Goal: Complete application form: Complete application form

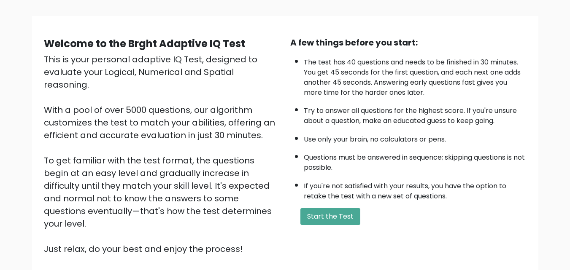
scroll to position [67, 0]
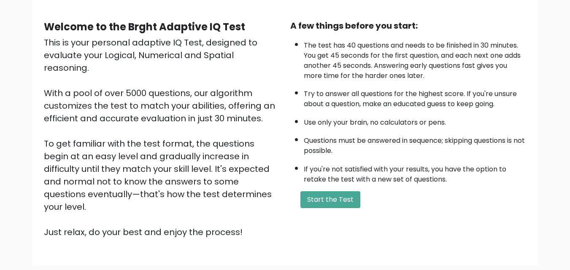
click at [322, 190] on div "A few things before you start: The test has 40 questions and needs to be finish…" at bounding box center [408, 128] width 246 height 219
click at [322, 194] on button "Start the Test" at bounding box center [330, 199] width 60 height 17
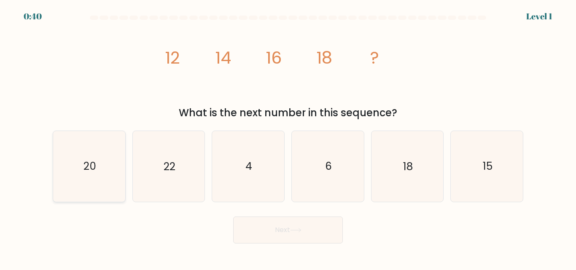
click at [106, 149] on icon "20" at bounding box center [89, 166] width 70 height 70
click at [288, 137] on input "a. 20" at bounding box center [288, 136] width 0 height 2
radio input "true"
click at [272, 234] on button "Next" at bounding box center [288, 230] width 110 height 27
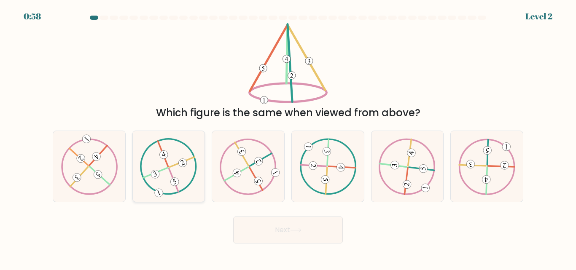
click at [161, 161] on icon at bounding box center [168, 166] width 57 height 57
click at [288, 137] on input "b." at bounding box center [288, 136] width 0 height 2
radio input "true"
click at [277, 227] on button "Next" at bounding box center [288, 230] width 110 height 27
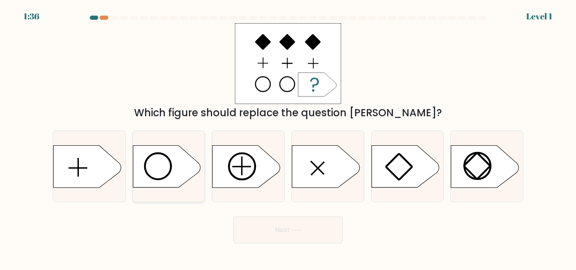
click at [166, 159] on icon at bounding box center [166, 166] width 67 height 42
click at [288, 137] on input "b." at bounding box center [288, 136] width 0 height 2
radio input "true"
click at [285, 226] on button "Next" at bounding box center [288, 230] width 110 height 27
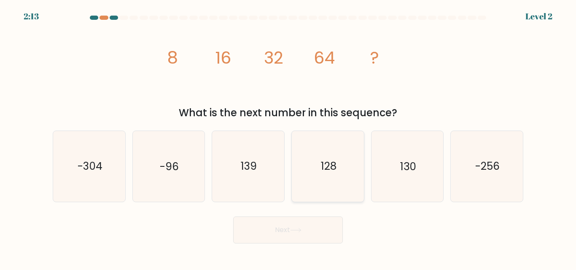
click at [308, 154] on icon "128" at bounding box center [328, 166] width 70 height 70
click at [288, 137] on input "d. 128" at bounding box center [288, 136] width 0 height 2
radio input "true"
click at [290, 228] on button "Next" at bounding box center [288, 230] width 110 height 27
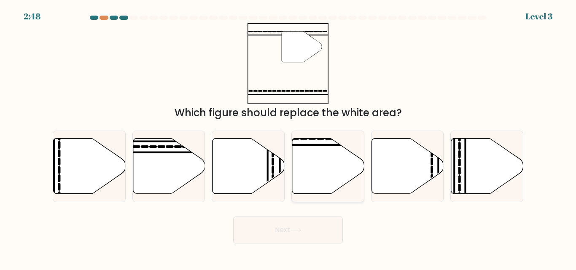
click at [295, 151] on icon at bounding box center [328, 166] width 72 height 55
click at [288, 137] on input "d." at bounding box center [288, 136] width 0 height 2
radio input "true"
click at [286, 216] on div "Next" at bounding box center [288, 228] width 481 height 31
click at [286, 222] on button "Next" at bounding box center [288, 230] width 110 height 27
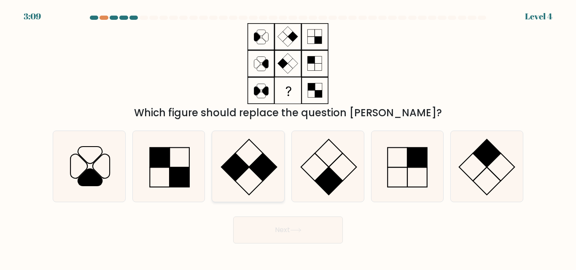
click at [248, 161] on icon at bounding box center [248, 166] width 70 height 70
click at [288, 137] on input "c." at bounding box center [288, 136] width 0 height 2
radio input "true"
click at [282, 234] on button "Next" at bounding box center [288, 230] width 110 height 27
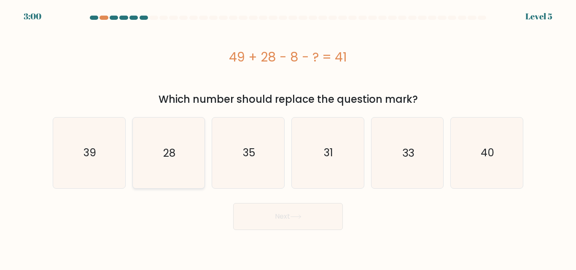
click at [172, 144] on icon "28" at bounding box center [168, 153] width 70 height 70
click at [288, 137] on input "b. 28" at bounding box center [288, 136] width 0 height 2
radio input "true"
click at [264, 223] on button "Next" at bounding box center [288, 216] width 110 height 27
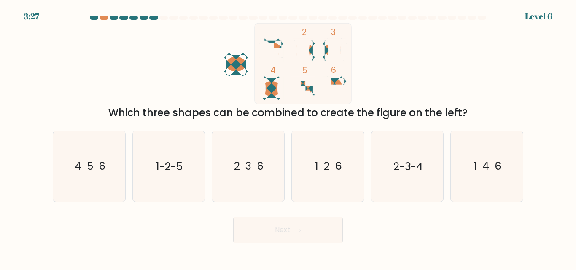
click at [272, 83] on icon at bounding box center [272, 89] width 24 height 24
click at [407, 149] on icon "2-3-4" at bounding box center [407, 166] width 70 height 70
click at [288, 137] on input "e. 2-3-4" at bounding box center [288, 136] width 0 height 2
radio input "true"
click at [304, 238] on button "Next" at bounding box center [288, 230] width 110 height 27
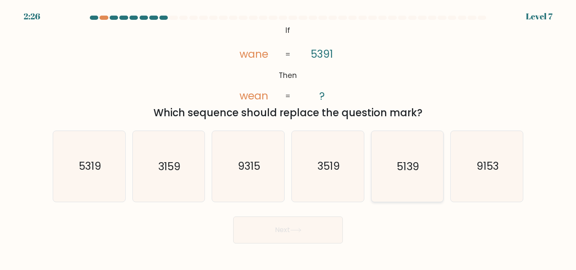
click at [410, 173] on text "5139" at bounding box center [408, 166] width 22 height 15
click at [288, 137] on input "e. 5139" at bounding box center [288, 136] width 0 height 2
radio input "true"
click at [296, 240] on button "Next" at bounding box center [288, 230] width 110 height 27
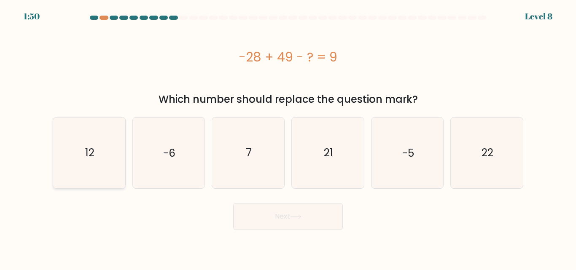
click at [76, 159] on icon "12" at bounding box center [89, 153] width 70 height 70
click at [288, 137] on input "a. 12" at bounding box center [288, 136] width 0 height 2
radio input "true"
click at [271, 220] on button "Next" at bounding box center [288, 216] width 110 height 27
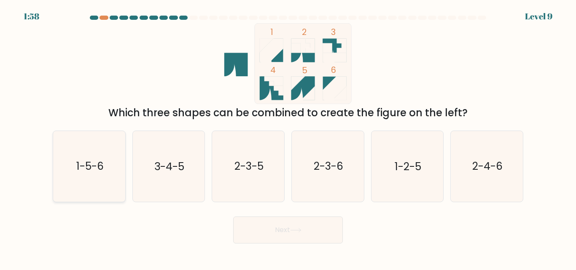
click at [95, 169] on text "1-5-6" at bounding box center [89, 166] width 27 height 15
click at [288, 137] on input "a. 1-5-6" at bounding box center [288, 136] width 0 height 2
radio input "true"
click at [245, 221] on button "Next" at bounding box center [288, 230] width 110 height 27
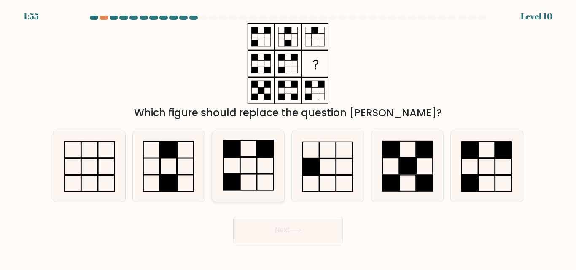
click at [258, 173] on icon at bounding box center [248, 166] width 70 height 70
click at [288, 137] on input "c." at bounding box center [288, 136] width 0 height 2
radio input "true"
click at [283, 237] on button "Next" at bounding box center [288, 230] width 110 height 27
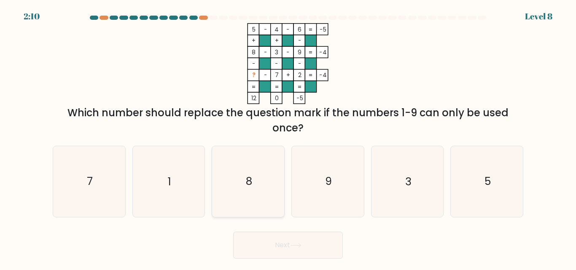
click at [256, 174] on icon "8" at bounding box center [248, 181] width 70 height 70
click at [288, 137] on input "c. 8" at bounding box center [288, 136] width 0 height 2
radio input "true"
click at [280, 242] on button "Next" at bounding box center [288, 245] width 110 height 27
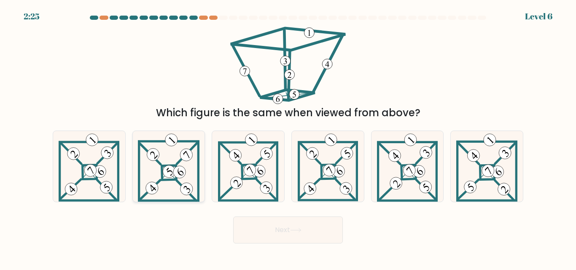
click at [170, 183] on icon at bounding box center [169, 166] width 62 height 70
click at [288, 137] on input "b." at bounding box center [288, 136] width 0 height 2
radio input "true"
click at [270, 220] on button "Next" at bounding box center [288, 230] width 110 height 27
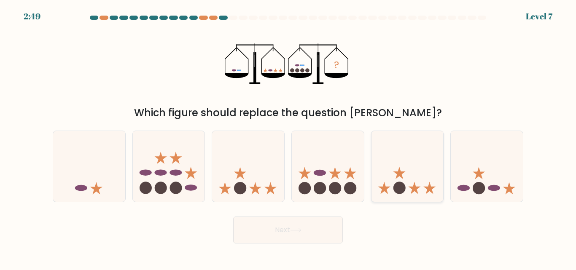
click at [414, 176] on icon at bounding box center [408, 166] width 72 height 59
click at [288, 137] on input "e." at bounding box center [288, 136] width 0 height 2
radio input "true"
click at [320, 236] on button "Next" at bounding box center [288, 230] width 110 height 27
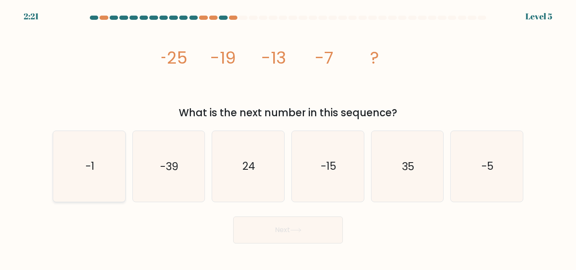
click at [97, 151] on icon "-1" at bounding box center [89, 166] width 70 height 70
click at [288, 137] on input "a. -1" at bounding box center [288, 136] width 0 height 2
radio input "true"
click at [283, 226] on button "Next" at bounding box center [288, 230] width 110 height 27
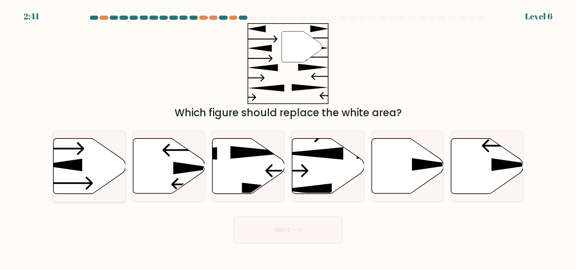
click at [68, 179] on icon at bounding box center [90, 166] width 72 height 55
click at [288, 137] on input "a." at bounding box center [288, 136] width 0 height 2
radio input "true"
click at [262, 231] on button "Next" at bounding box center [288, 230] width 110 height 27
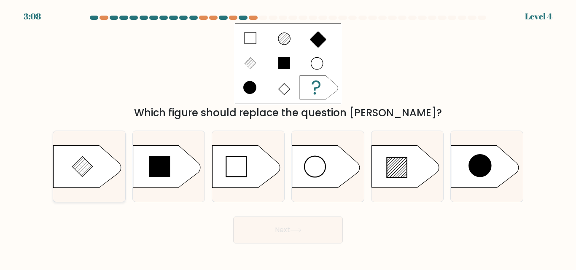
click at [95, 169] on icon at bounding box center [87, 166] width 67 height 42
click at [288, 137] on input "a." at bounding box center [288, 136] width 0 height 2
radio input "true"
click at [95, 169] on icon at bounding box center [87, 167] width 67 height 42
click at [288, 137] on input "a." at bounding box center [288, 136] width 0 height 2
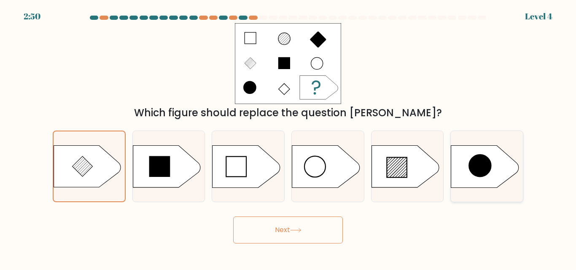
click at [484, 158] on circle at bounding box center [480, 165] width 21 height 21
click at [288, 137] on input "f." at bounding box center [288, 136] width 0 height 2
radio input "true"
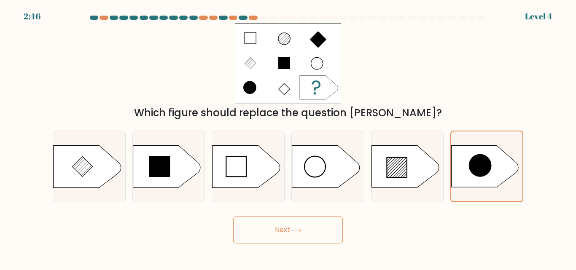
click at [316, 234] on button "Next" at bounding box center [288, 230] width 110 height 27
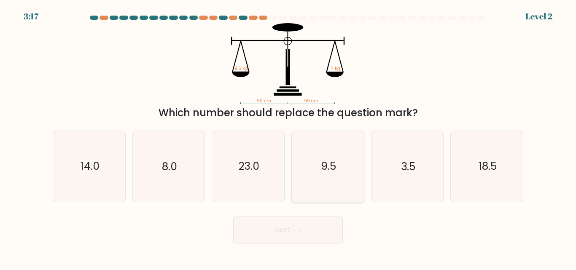
click at [328, 165] on text "9.5" at bounding box center [328, 166] width 15 height 15
click at [288, 137] on input "d. 9.5" at bounding box center [288, 136] width 0 height 2
radio input "true"
click at [299, 234] on button "Next" at bounding box center [288, 230] width 110 height 27
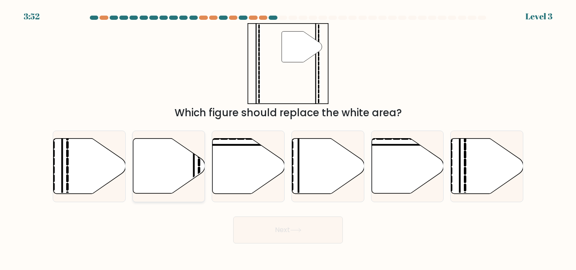
click at [164, 166] on icon at bounding box center [169, 166] width 72 height 55
click at [288, 137] on input "b." at bounding box center [288, 136] width 0 height 2
radio input "true"
click at [284, 225] on button "Next" at bounding box center [288, 230] width 110 height 27
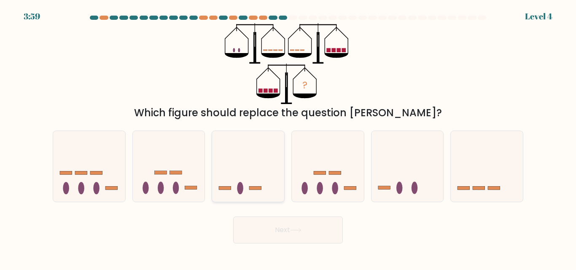
click at [258, 192] on icon at bounding box center [248, 166] width 72 height 59
click at [288, 137] on input "c." at bounding box center [288, 136] width 0 height 2
radio input "true"
click at [274, 235] on button "Next" at bounding box center [288, 230] width 110 height 27
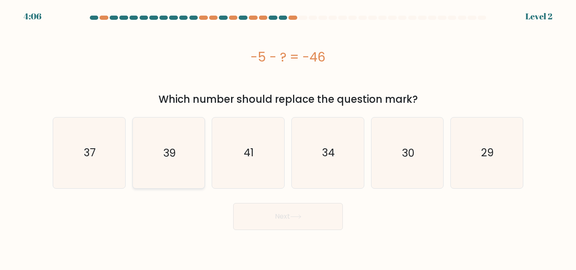
click at [178, 160] on icon "39" at bounding box center [168, 153] width 70 height 70
click at [288, 137] on input "b. 39" at bounding box center [288, 136] width 0 height 2
radio input "true"
click at [265, 220] on button "Next" at bounding box center [288, 216] width 110 height 27
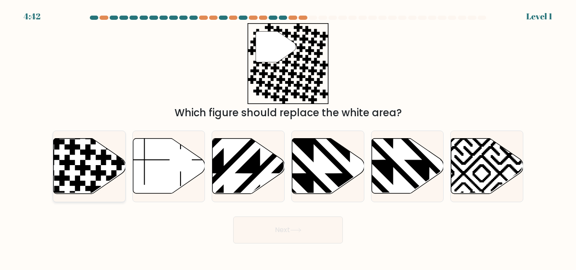
click at [57, 161] on icon at bounding box center [90, 166] width 72 height 55
click at [288, 137] on input "a." at bounding box center [288, 136] width 0 height 2
radio input "true"
click at [261, 230] on button "Next" at bounding box center [288, 230] width 110 height 27
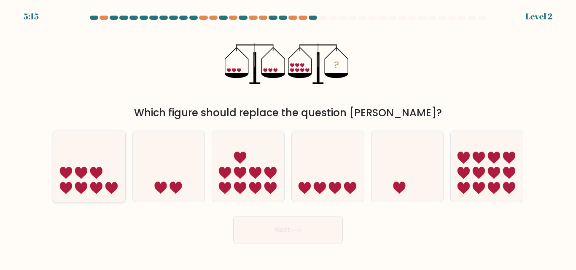
click at [105, 173] on icon at bounding box center [89, 166] width 72 height 59
click at [288, 137] on input "a." at bounding box center [288, 136] width 0 height 2
radio input "true"
click at [256, 226] on button "Next" at bounding box center [288, 230] width 110 height 27
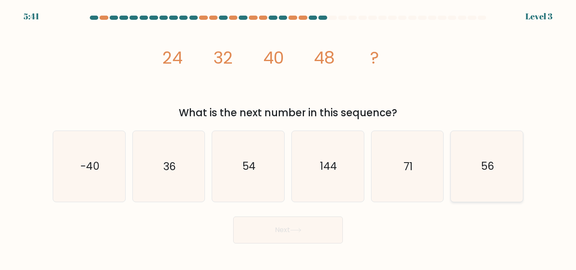
click at [479, 168] on icon "56" at bounding box center [487, 166] width 70 height 70
click at [288, 137] on input "f. 56" at bounding box center [288, 136] width 0 height 2
radio input "true"
click at [312, 228] on button "Next" at bounding box center [288, 230] width 110 height 27
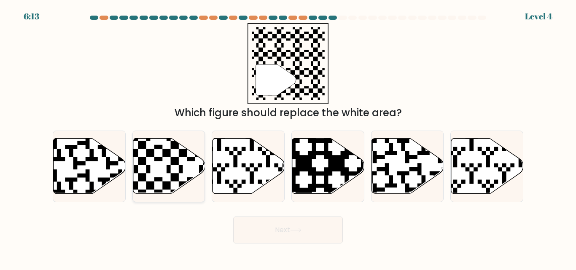
click at [148, 181] on icon at bounding box center [169, 166] width 72 height 55
click at [288, 137] on input "b." at bounding box center [288, 136] width 0 height 2
radio input "true"
click at [292, 231] on icon at bounding box center [295, 230] width 11 height 5
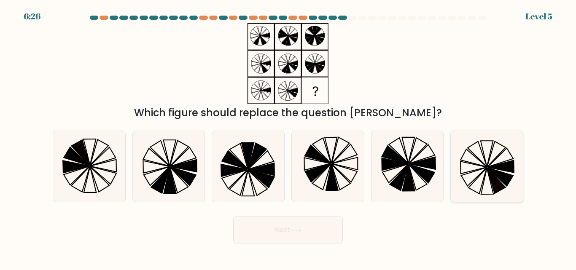
click at [495, 162] on icon at bounding box center [487, 166] width 70 height 70
click at [288, 137] on input "f." at bounding box center [288, 136] width 0 height 2
radio input "true"
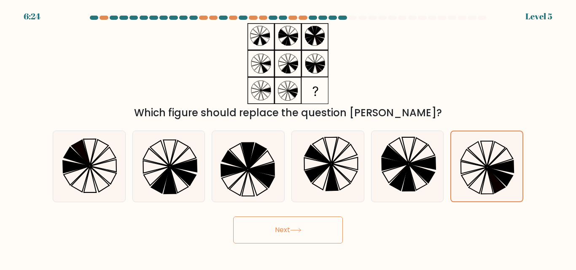
click at [287, 227] on button "Next" at bounding box center [288, 230] width 110 height 27
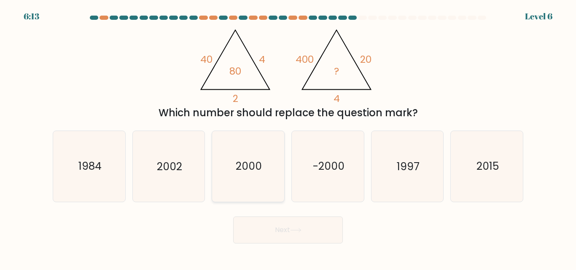
click at [264, 155] on icon "2000" at bounding box center [248, 166] width 70 height 70
click at [288, 137] on input "c. 2000" at bounding box center [288, 136] width 0 height 2
radio input "true"
click at [272, 231] on button "Next" at bounding box center [288, 230] width 110 height 27
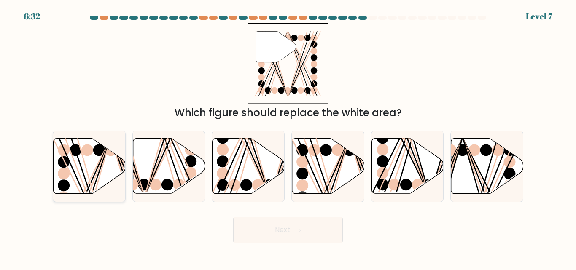
click at [110, 157] on icon at bounding box center [90, 166] width 72 height 55
click at [288, 137] on input "a." at bounding box center [288, 136] width 0 height 2
radio input "true"
click at [290, 226] on button "Next" at bounding box center [288, 230] width 110 height 27
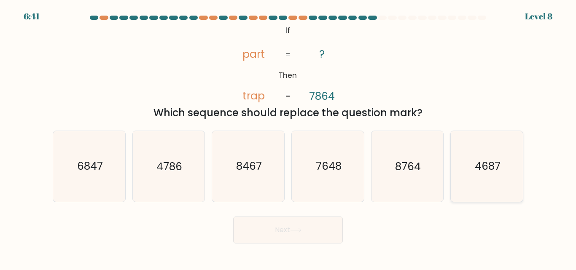
click at [479, 178] on icon "4687" at bounding box center [487, 166] width 70 height 70
click at [288, 137] on input "f. 4687" at bounding box center [288, 136] width 0 height 2
radio input "true"
click at [310, 228] on button "Next" at bounding box center [288, 230] width 110 height 27
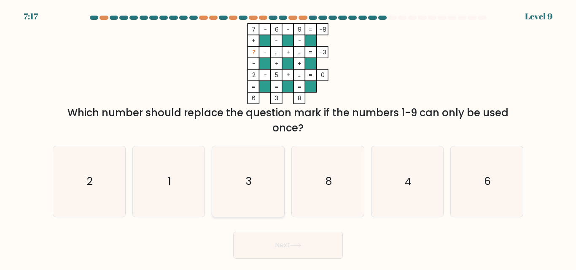
click at [257, 185] on icon "3" at bounding box center [248, 181] width 70 height 70
click at [288, 137] on input "c. 3" at bounding box center [288, 136] width 0 height 2
radio input "true"
click at [290, 255] on button "Next" at bounding box center [288, 245] width 110 height 27
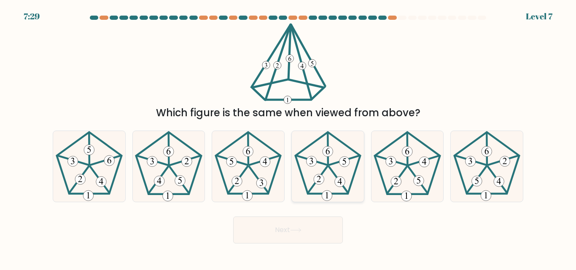
click at [330, 172] on icon at bounding box center [328, 166] width 70 height 70
click at [288, 137] on input "d." at bounding box center [288, 136] width 0 height 2
radio input "true"
click at [284, 233] on button "Next" at bounding box center [288, 230] width 110 height 27
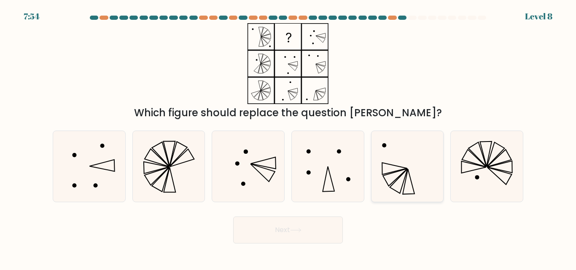
click at [394, 165] on icon at bounding box center [407, 166] width 70 height 70
click at [288, 137] on input "e." at bounding box center [288, 136] width 0 height 2
radio input "true"
click at [297, 235] on button "Next" at bounding box center [288, 230] width 110 height 27
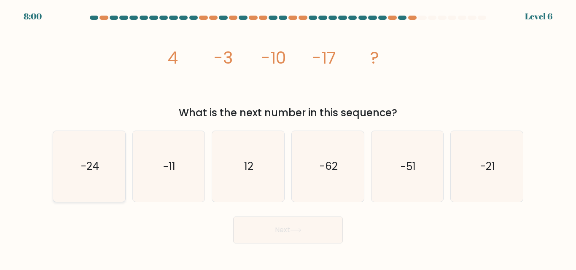
click at [86, 153] on icon "-24" at bounding box center [89, 166] width 70 height 70
click at [288, 137] on input "a. -24" at bounding box center [288, 136] width 0 height 2
radio input "true"
click at [256, 222] on button "Next" at bounding box center [288, 230] width 110 height 27
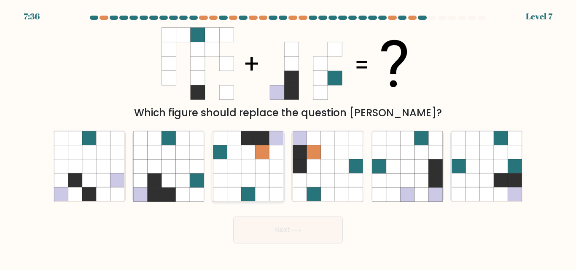
click at [245, 180] on icon at bounding box center [248, 181] width 14 height 14
click at [288, 137] on input "c." at bounding box center [288, 136] width 0 height 2
radio input "true"
click at [259, 226] on button "Next" at bounding box center [288, 230] width 110 height 27
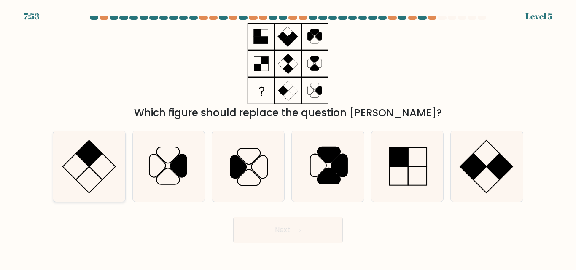
click at [112, 167] on icon at bounding box center [89, 166] width 70 height 70
click at [288, 137] on input "a." at bounding box center [288, 136] width 0 height 2
radio input "true"
click at [275, 233] on button "Next" at bounding box center [288, 230] width 110 height 27
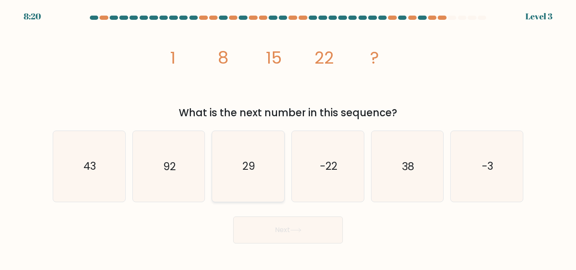
click at [281, 177] on icon "29" at bounding box center [248, 166] width 70 height 70
click at [288, 137] on input "c. 29" at bounding box center [288, 136] width 0 height 2
radio input "true"
click at [292, 233] on button "Next" at bounding box center [288, 230] width 110 height 27
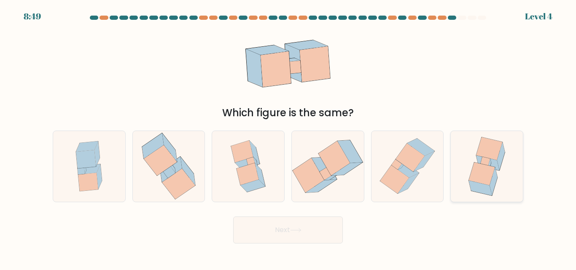
click at [468, 159] on icon at bounding box center [487, 166] width 54 height 70
click at [288, 137] on input "f." at bounding box center [288, 136] width 0 height 2
radio input "true"
click at [280, 240] on button "Next" at bounding box center [288, 230] width 110 height 27
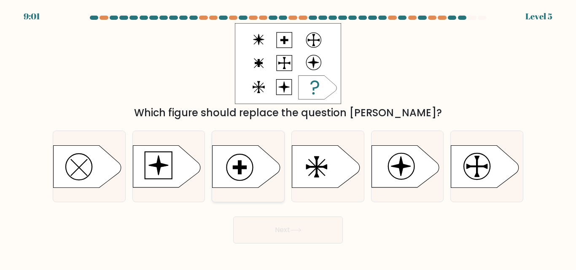
click at [228, 166] on icon at bounding box center [246, 166] width 67 height 42
click at [288, 137] on input "c." at bounding box center [288, 136] width 0 height 2
radio input "true"
click at [262, 226] on button "Next" at bounding box center [288, 230] width 110 height 27
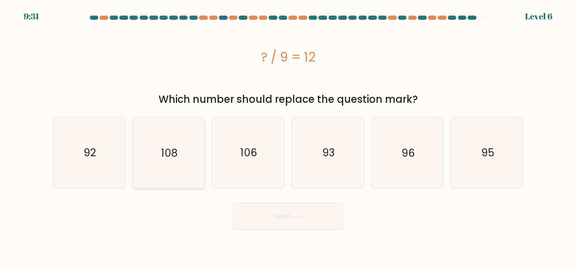
click at [187, 155] on icon "108" at bounding box center [168, 153] width 70 height 70
click at [288, 137] on input "b. 108" at bounding box center [288, 136] width 0 height 2
radio input "true"
click at [272, 216] on button "Next" at bounding box center [288, 216] width 110 height 27
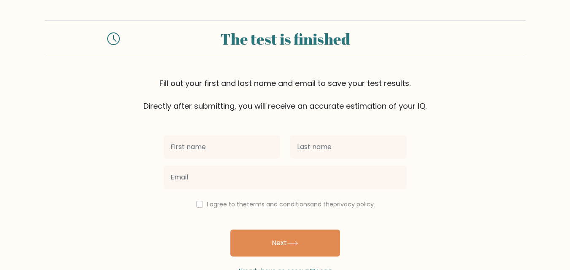
click at [175, 146] on input "text" at bounding box center [222, 147] width 116 height 24
type input "v"
type input "Ivy"
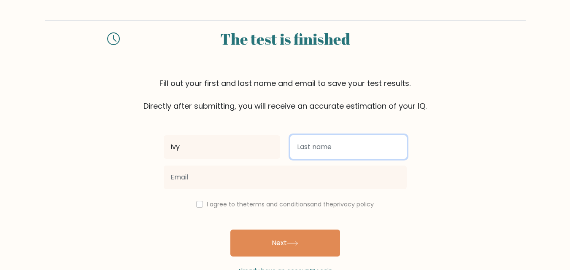
click at [320, 153] on input "text" at bounding box center [348, 147] width 116 height 24
type input "Wanjiru"
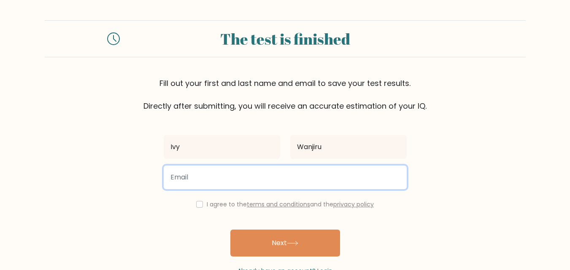
click at [211, 180] on input "email" at bounding box center [285, 178] width 243 height 24
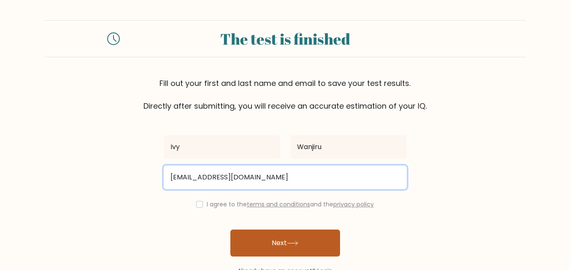
type input "wanjiruivysera@gmail.com"
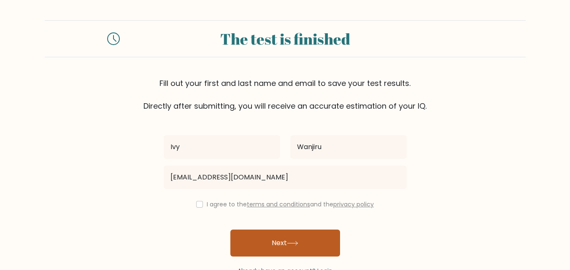
click at [261, 234] on button "Next" at bounding box center [285, 243] width 110 height 27
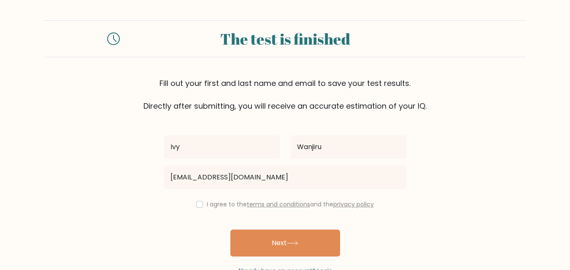
click at [193, 202] on div "I agree to the terms and conditions and the privacy policy" at bounding box center [285, 204] width 253 height 10
click at [196, 202] on input "checkbox" at bounding box center [199, 204] width 7 height 7
checkbox input "true"
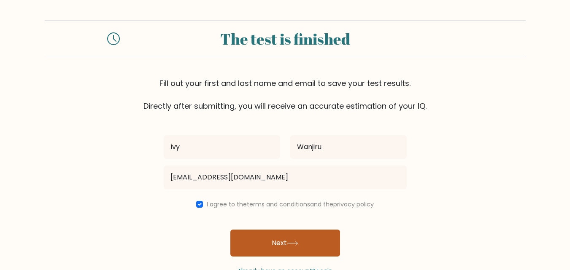
click at [261, 241] on button "Next" at bounding box center [285, 243] width 110 height 27
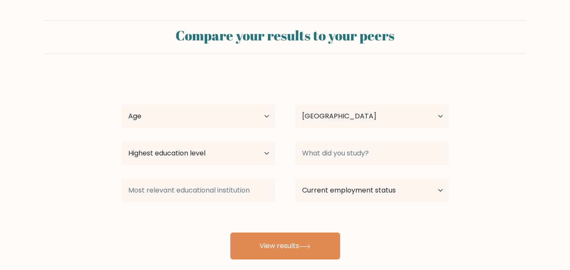
select select "US"
click at [202, 121] on select "Age Under [DEMOGRAPHIC_DATA] [DEMOGRAPHIC_DATA] [DEMOGRAPHIC_DATA] [DEMOGRAPHIC…" at bounding box center [198, 117] width 154 height 24
select select "18_24"
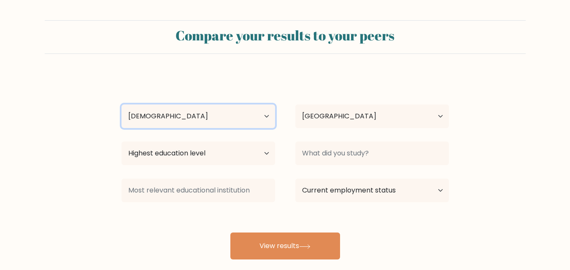
click at [121, 105] on select "Age Under 18 years old 18-24 years old 25-34 years old 35-44 years old 45-54 ye…" at bounding box center [198, 117] width 154 height 24
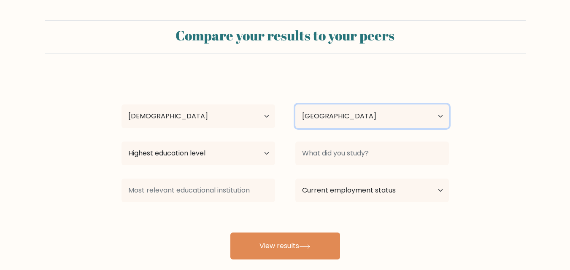
click at [318, 111] on select "Country Afghanistan Albania Algeria American Samoa Andorra Angola Anguilla Anta…" at bounding box center [372, 117] width 154 height 24
select select "KE"
click at [295, 105] on select "Country Afghanistan Albania Algeria American Samoa Andorra Angola Anguilla Anta…" at bounding box center [372, 117] width 154 height 24
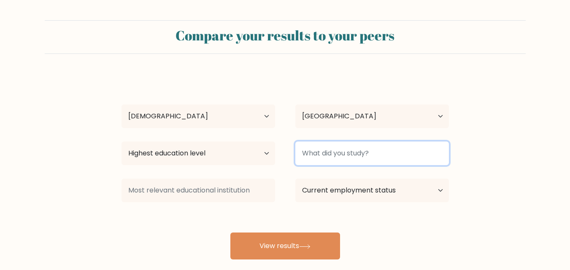
click at [323, 152] on input at bounding box center [372, 154] width 154 height 24
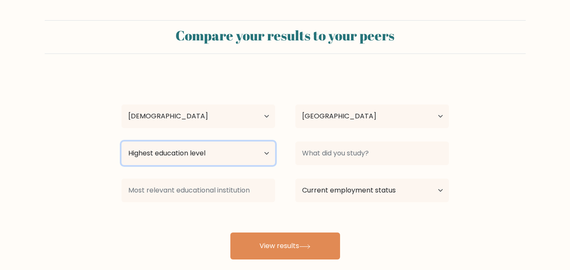
click at [260, 156] on select "Highest education level No schooling Primary Lower Secondary Upper Secondary Oc…" at bounding box center [198, 154] width 154 height 24
select select "upper_secondary"
click at [121, 142] on select "Highest education level No schooling Primary Lower Secondary Upper Secondary Oc…" at bounding box center [198, 154] width 154 height 24
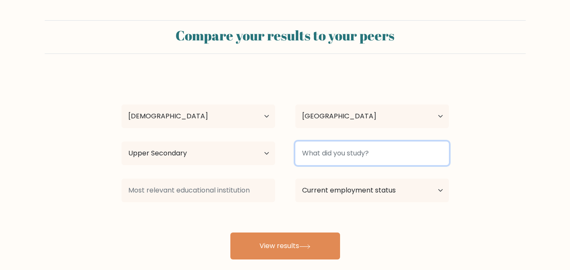
click at [326, 142] on input at bounding box center [372, 154] width 154 height 24
click at [326, 149] on input at bounding box center [372, 154] width 154 height 24
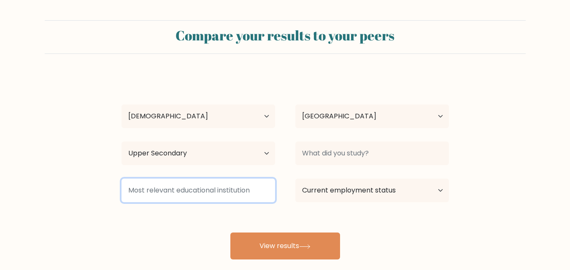
click at [231, 198] on input at bounding box center [198, 191] width 154 height 24
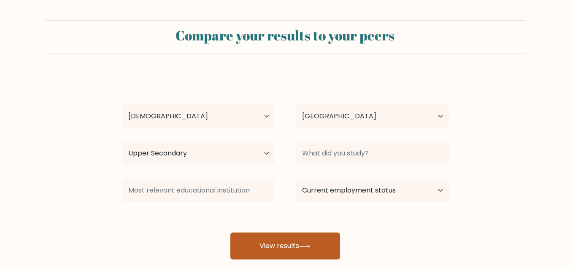
click at [274, 244] on button "View results" at bounding box center [285, 246] width 110 height 27
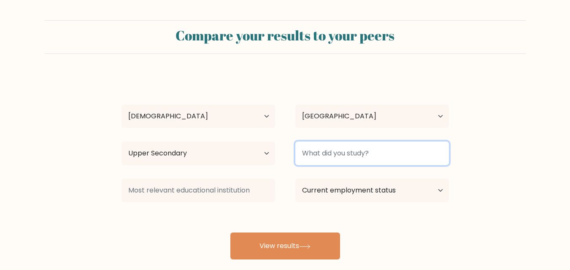
click at [321, 155] on input at bounding box center [372, 154] width 154 height 24
type input "b"
type input "f"
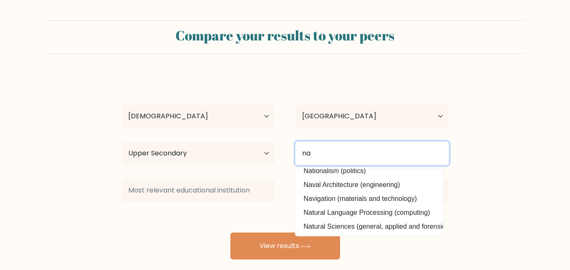
scroll to position [27, 0]
type input "na"
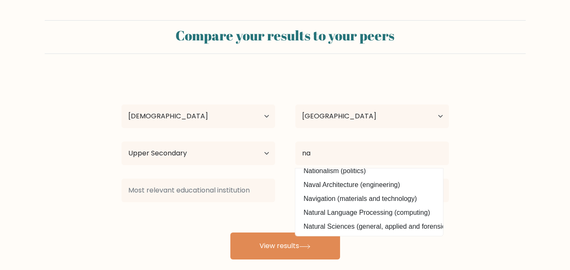
click at [223, 235] on div "Ivy Wanjiru Age Under 18 years old 18-24 years old 25-34 years old 35-44 years …" at bounding box center [284, 167] width 337 height 186
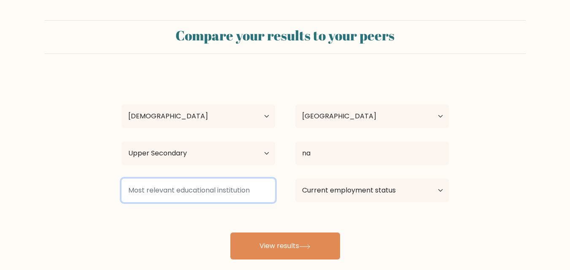
click at [237, 196] on input at bounding box center [198, 191] width 154 height 24
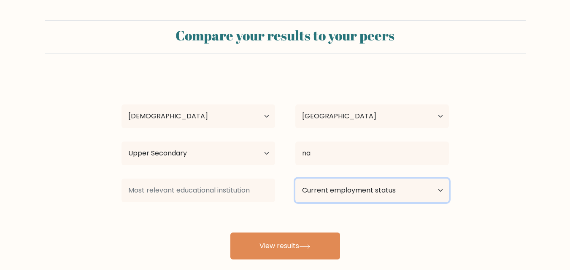
click at [332, 180] on select "Current employment status Employed Student Retired Other / prefer not to answer" at bounding box center [372, 191] width 154 height 24
click at [295, 179] on select "Current employment status Employed Student Retired Other / prefer not to answer" at bounding box center [372, 191] width 154 height 24
select select "retired"
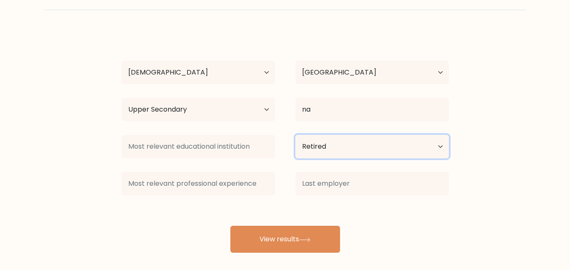
scroll to position [49, 0]
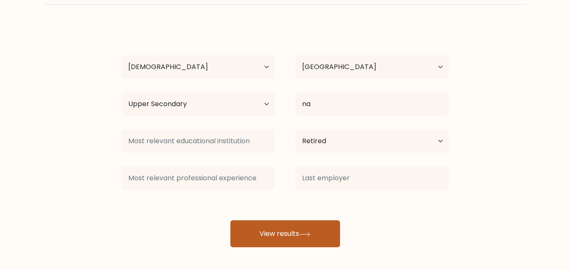
click at [301, 227] on button "View results" at bounding box center [285, 234] width 110 height 27
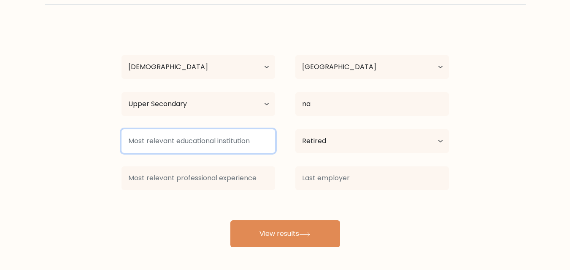
click at [158, 138] on input at bounding box center [198, 141] width 154 height 24
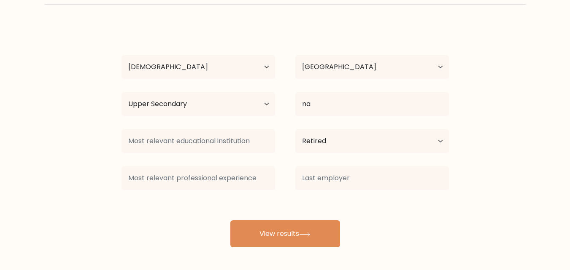
click at [186, 166] on div at bounding box center [198, 178] width 174 height 30
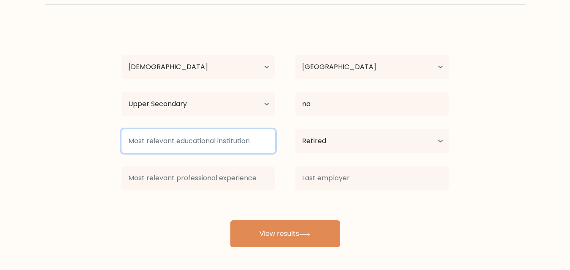
click at [174, 143] on input at bounding box center [198, 141] width 154 height 24
click at [177, 142] on input at bounding box center [198, 141] width 154 height 24
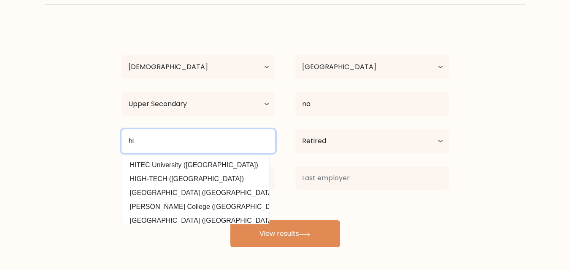
type input "h"
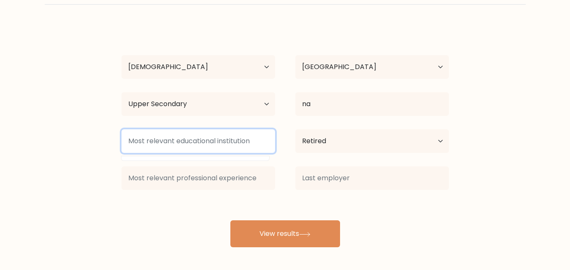
click at [177, 142] on input at bounding box center [198, 141] width 154 height 24
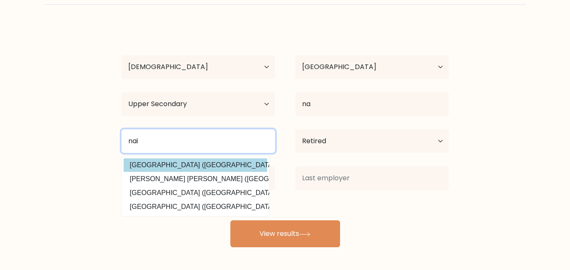
type input "nai"
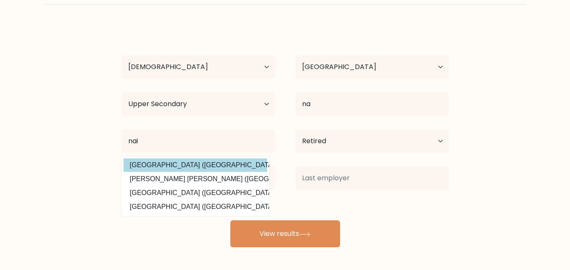
click at [181, 163] on div "Ivy Wanjiru Age Under 18 years old 18-24 years old 25-34 years old 35-44 years …" at bounding box center [284, 136] width 337 height 223
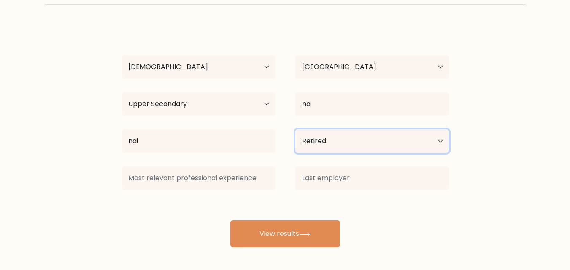
click at [310, 137] on select "Current employment status Employed Student Retired Other / prefer not to answer" at bounding box center [372, 141] width 154 height 24
select select "employed"
click at [295, 129] on select "Current employment status Employed Student Retired Other / prefer not to answer" at bounding box center [372, 141] width 154 height 24
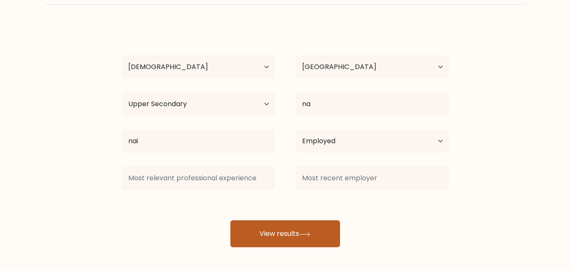
click at [280, 231] on button "View results" at bounding box center [285, 234] width 110 height 27
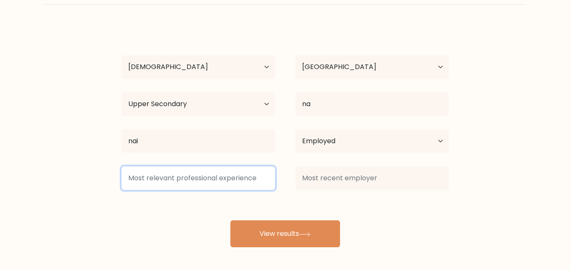
click at [224, 180] on input at bounding box center [198, 179] width 154 height 24
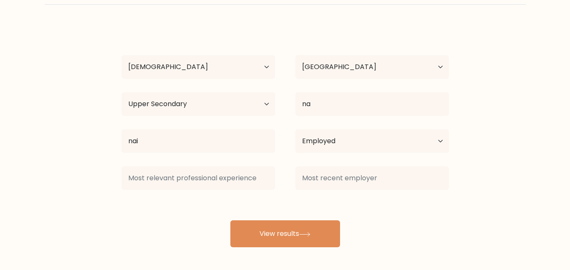
click at [188, 203] on div "Ivy Wanjiru Age Under 18 years old 18-24 years old 25-34 years old 35-44 years …" at bounding box center [284, 136] width 337 height 223
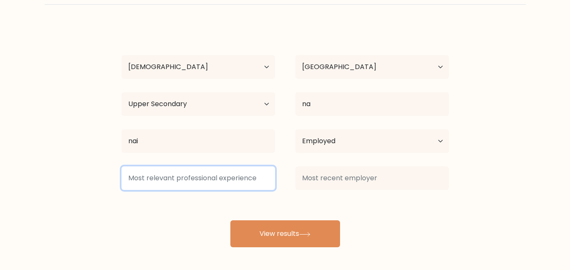
click at [170, 172] on input at bounding box center [198, 179] width 154 height 24
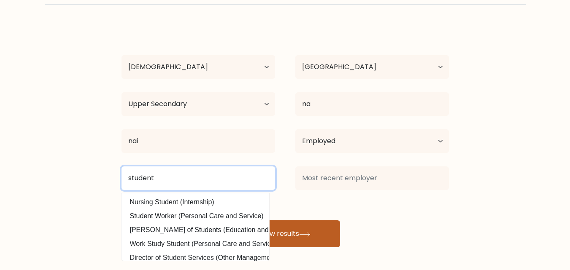
type input "student"
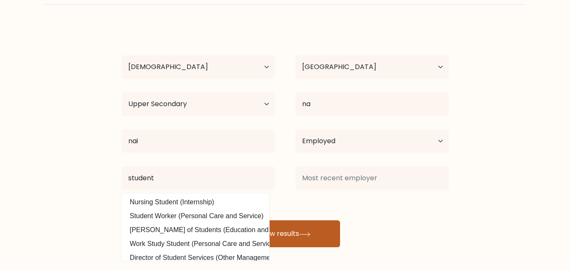
click at [302, 229] on button "View results" at bounding box center [285, 234] width 110 height 27
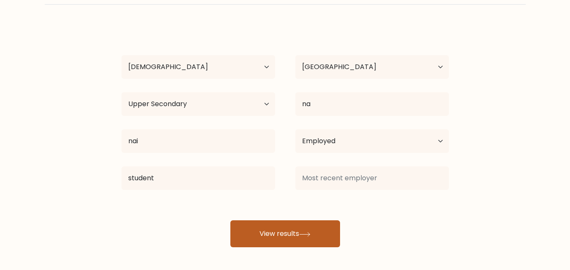
click at [302, 229] on button "View results" at bounding box center [285, 234] width 110 height 27
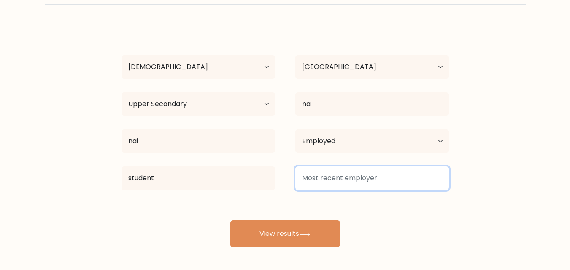
click at [315, 173] on input at bounding box center [372, 179] width 154 height 24
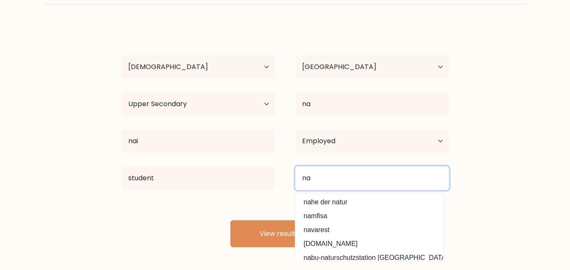
type input "na"
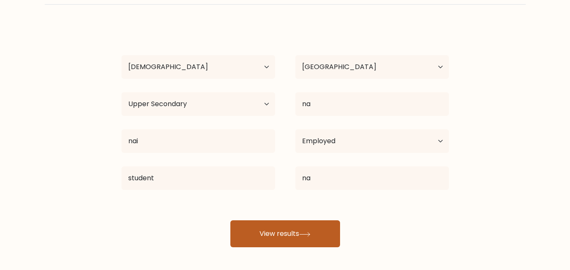
drag, startPoint x: 276, startPoint y: 214, endPoint x: 275, endPoint y: 227, distance: 13.1
click at [275, 227] on div "Ivy Wanjiru Age Under 18 years old 18-24 years old 25-34 years old 35-44 years …" at bounding box center [284, 136] width 337 height 223
click at [275, 227] on button "View results" at bounding box center [285, 234] width 110 height 27
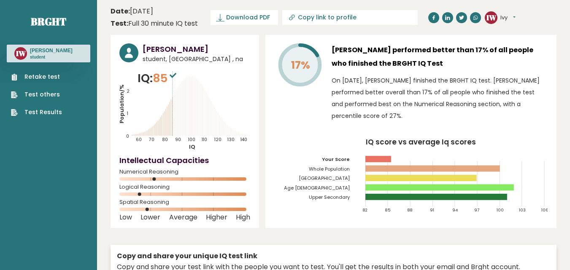
drag, startPoint x: 556, startPoint y: -31, endPoint x: 555, endPoint y: -37, distance: 6.1
click at [263, 127] on div "[PERSON_NAME] student, [GEOGRAPHIC_DATA] , na IQ: 85 Population/% IQ 0 1 2 60 7…" at bounding box center [333, 183] width 446 height 297
click at [513, 19] on button "Ivy" at bounding box center [507, 17] width 15 height 8
